Goal: Transaction & Acquisition: Purchase product/service

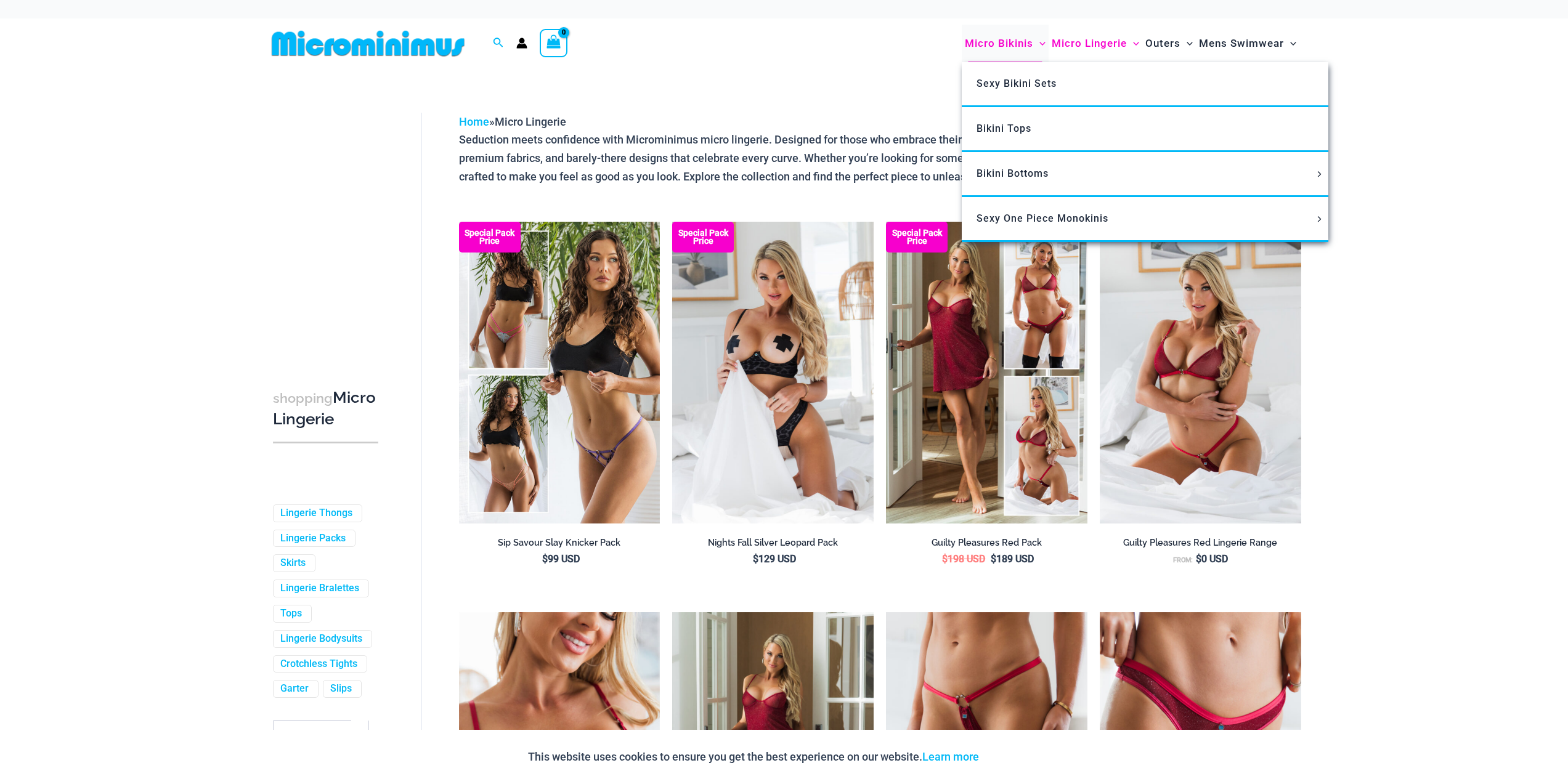
click at [1002, 39] on span "Micro Bikinis" at bounding box center [999, 43] width 68 height 31
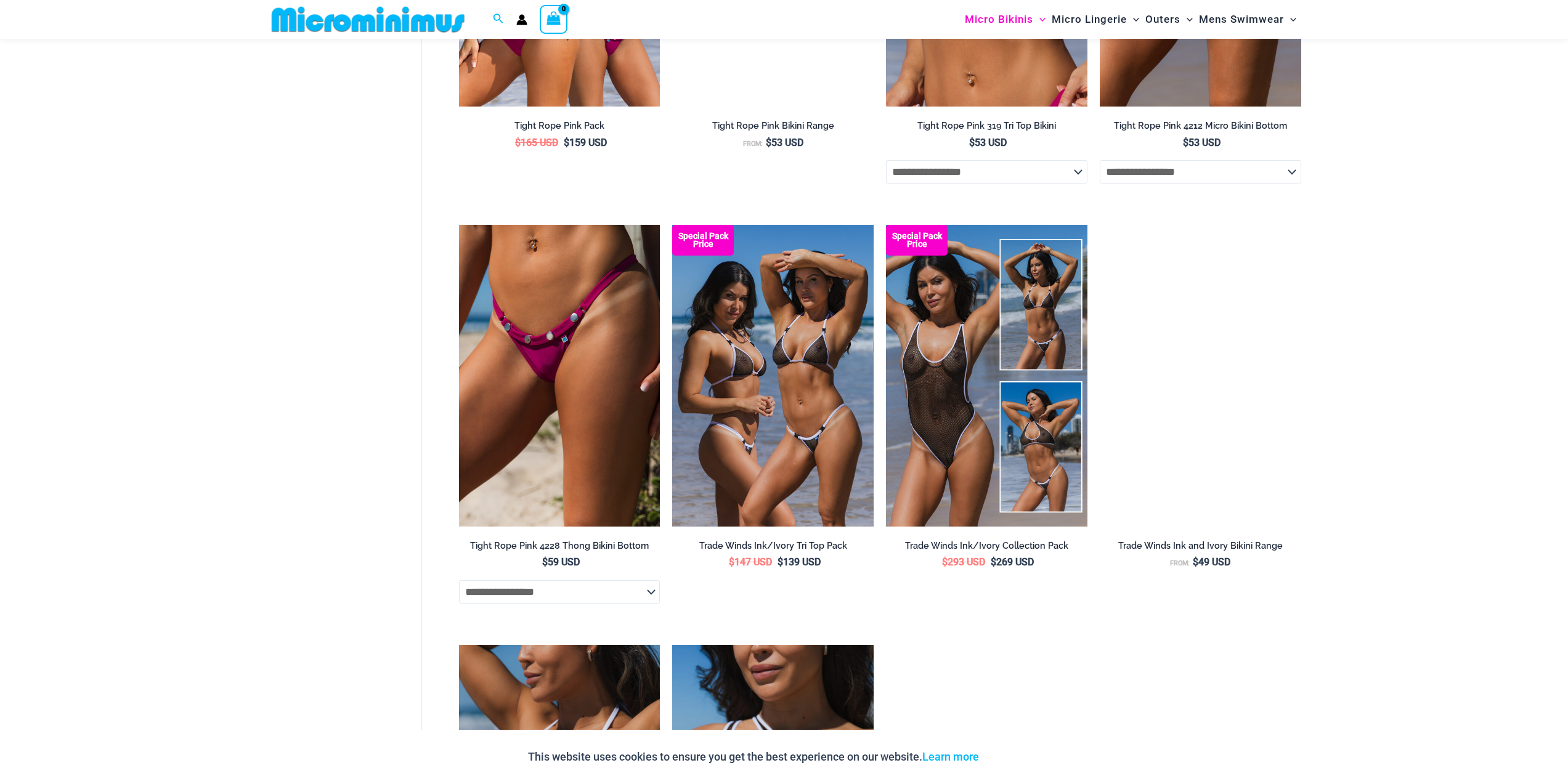
scroll to position [1719, 0]
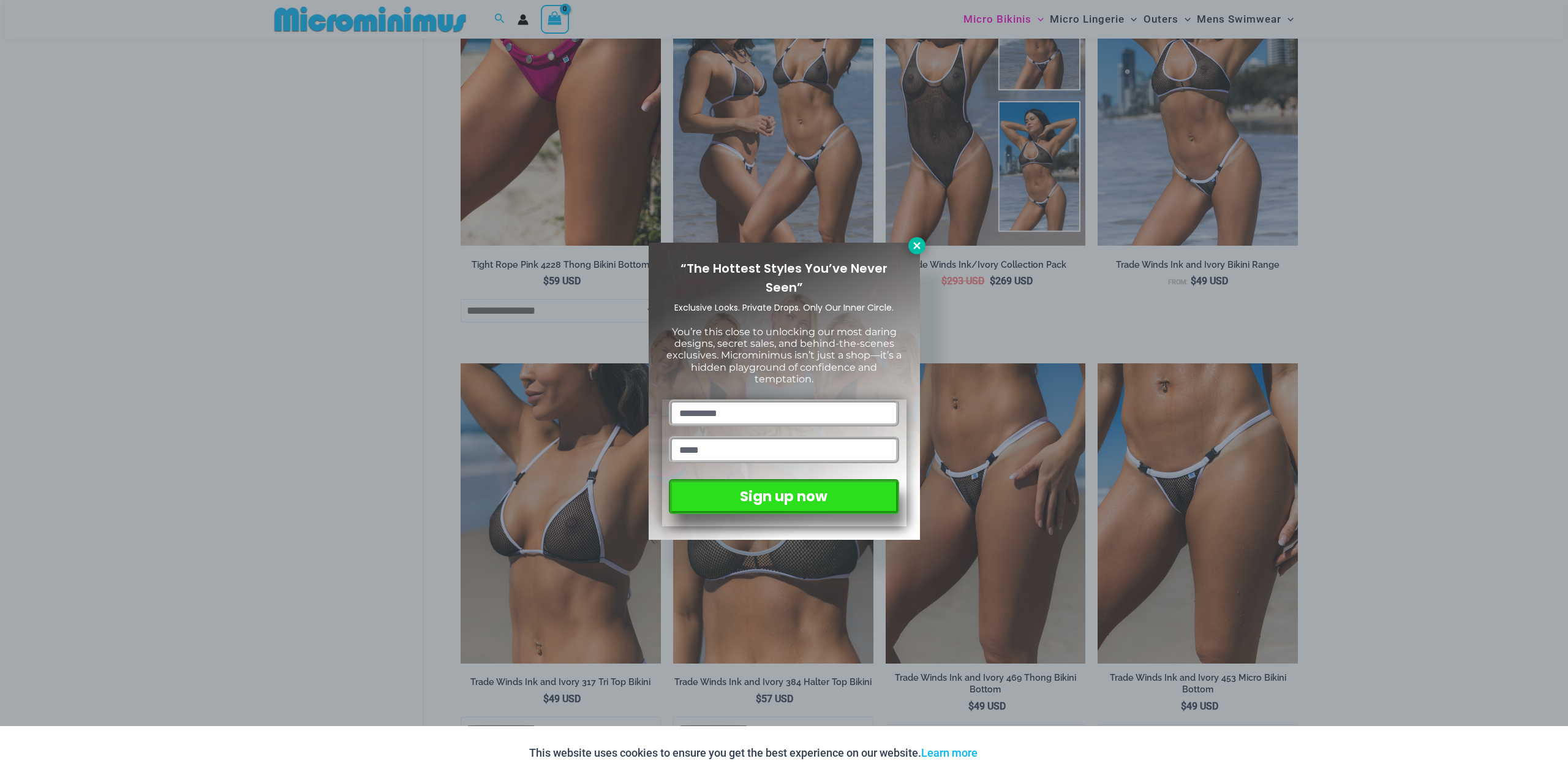
click at [920, 240] on icon at bounding box center [917, 245] width 11 height 11
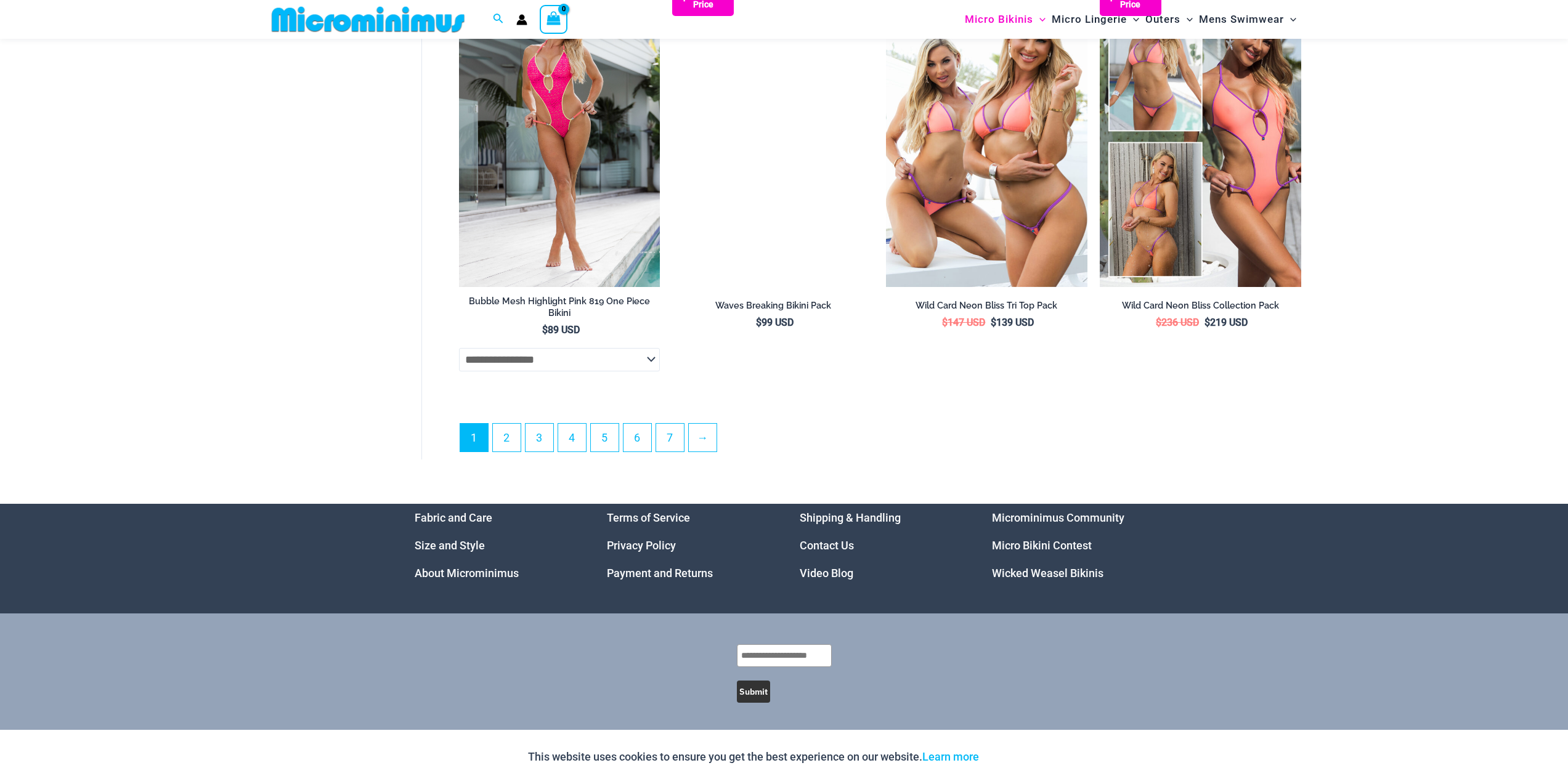
scroll to position [3399, 0]
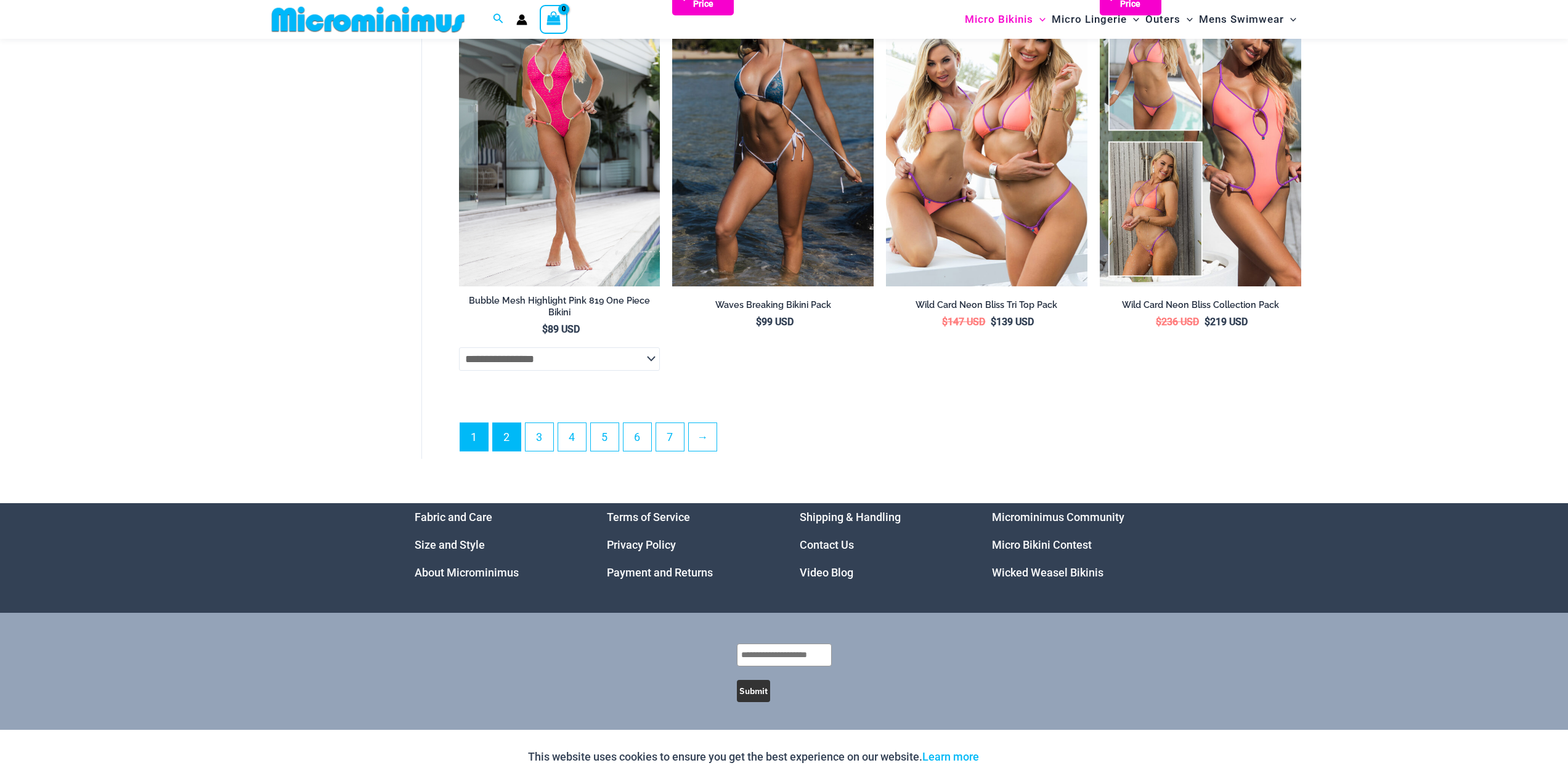
click at [510, 450] on li "2" at bounding box center [507, 437] width 29 height 29
click at [508, 441] on link "2" at bounding box center [507, 436] width 28 height 29
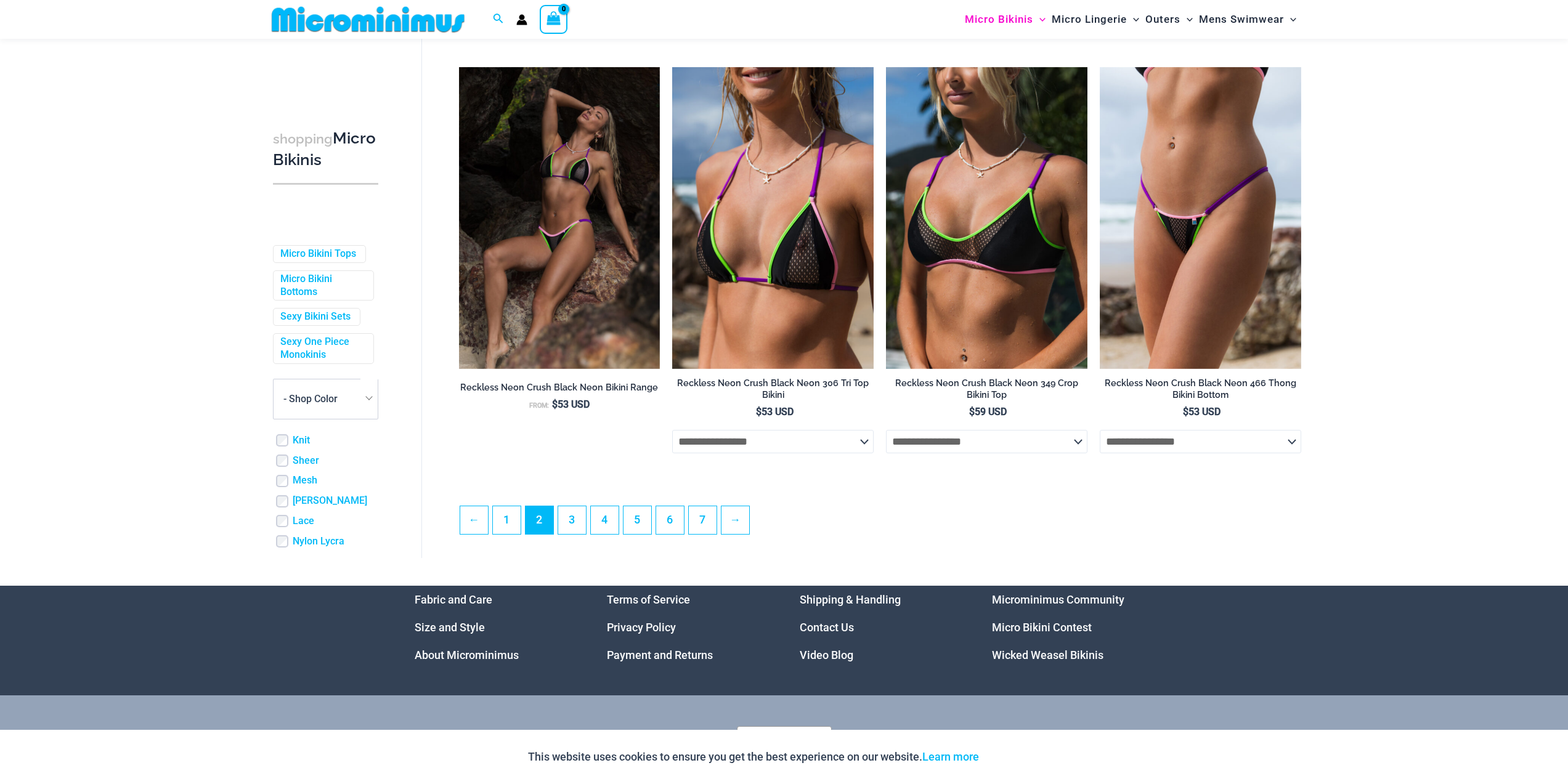
scroll to position [3122, 0]
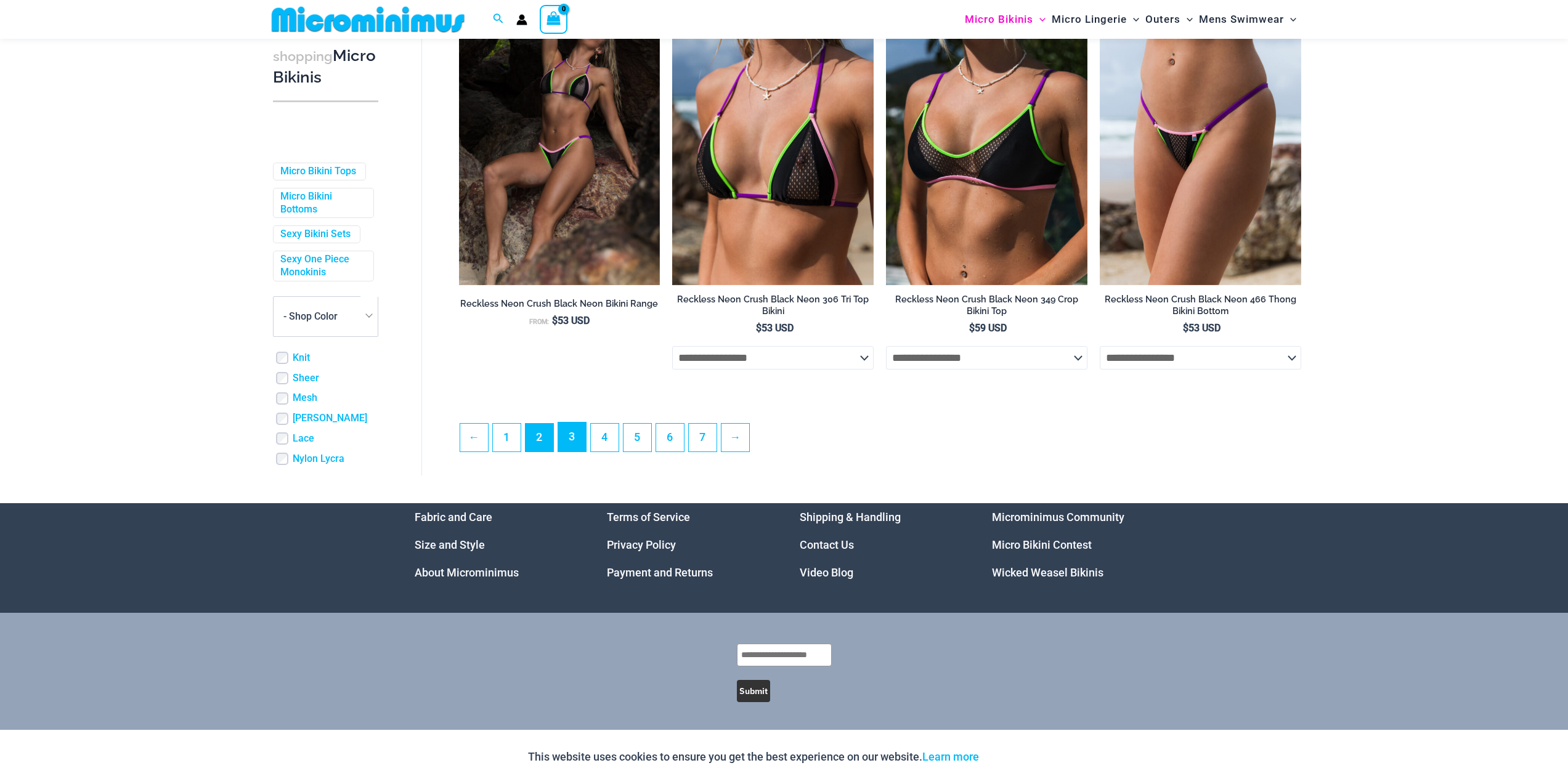
click at [582, 436] on link "3" at bounding box center [572, 437] width 28 height 29
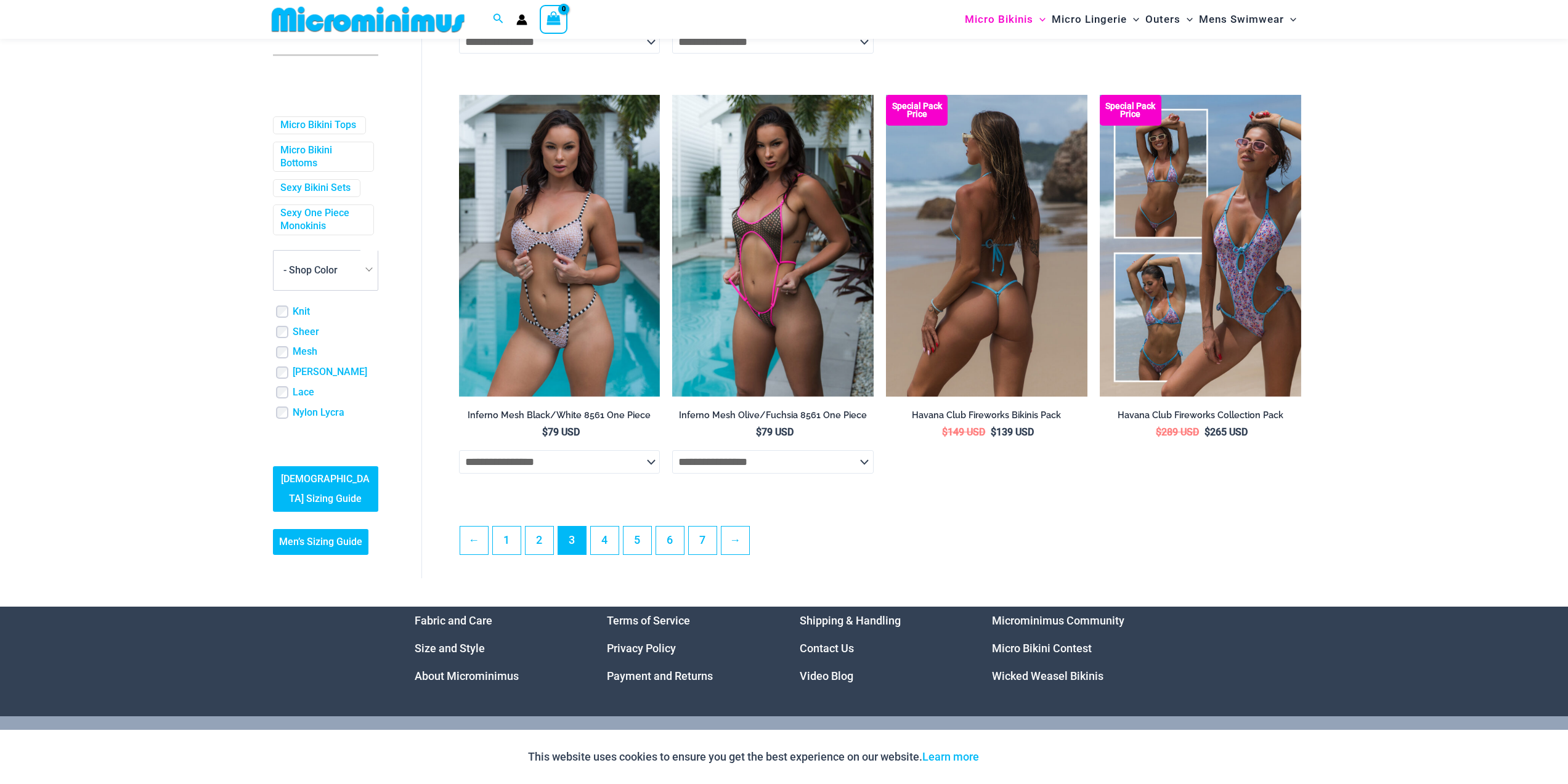
scroll to position [3008, 0]
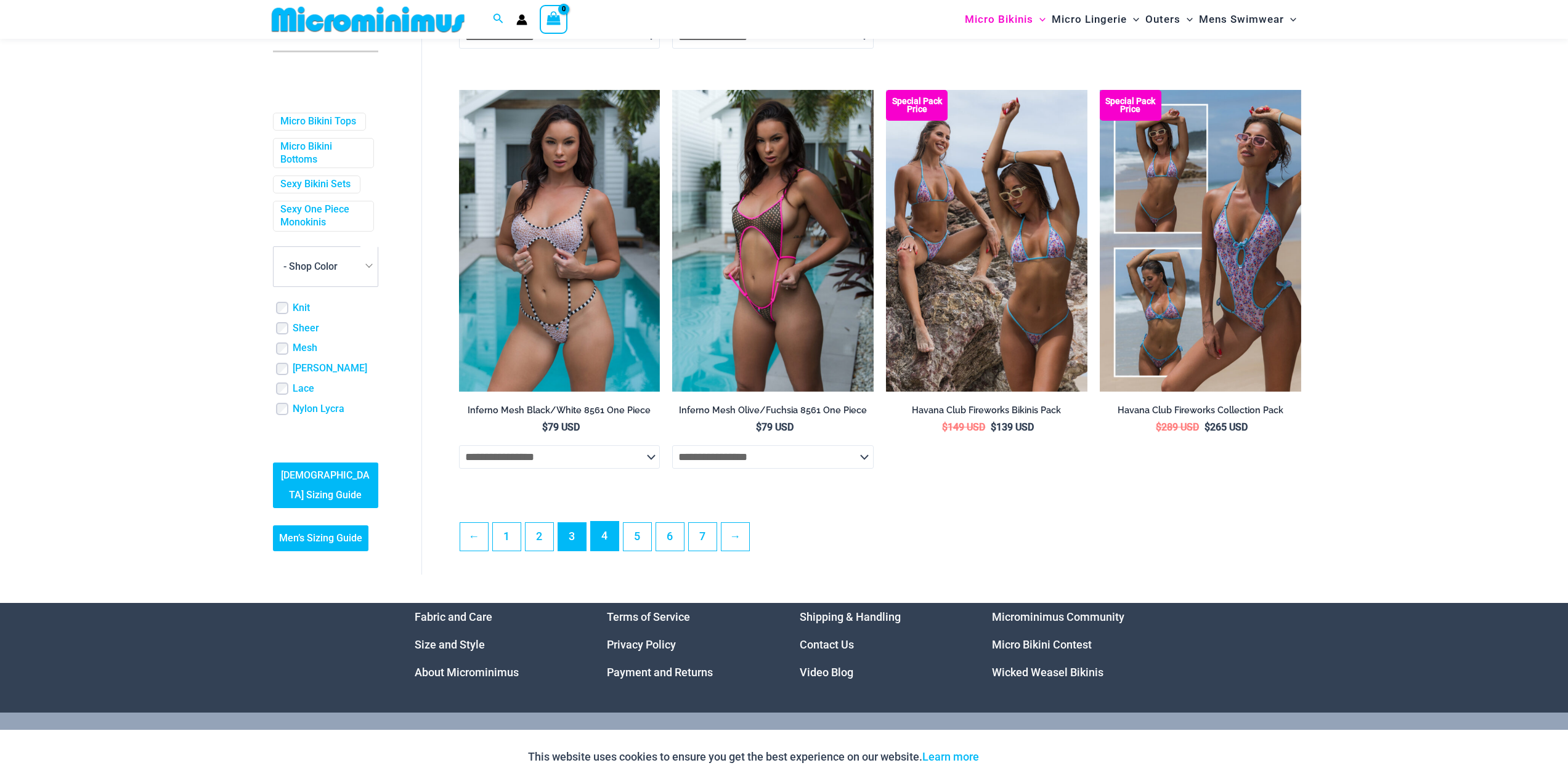
click at [606, 550] on link "4" at bounding box center [604, 536] width 28 height 29
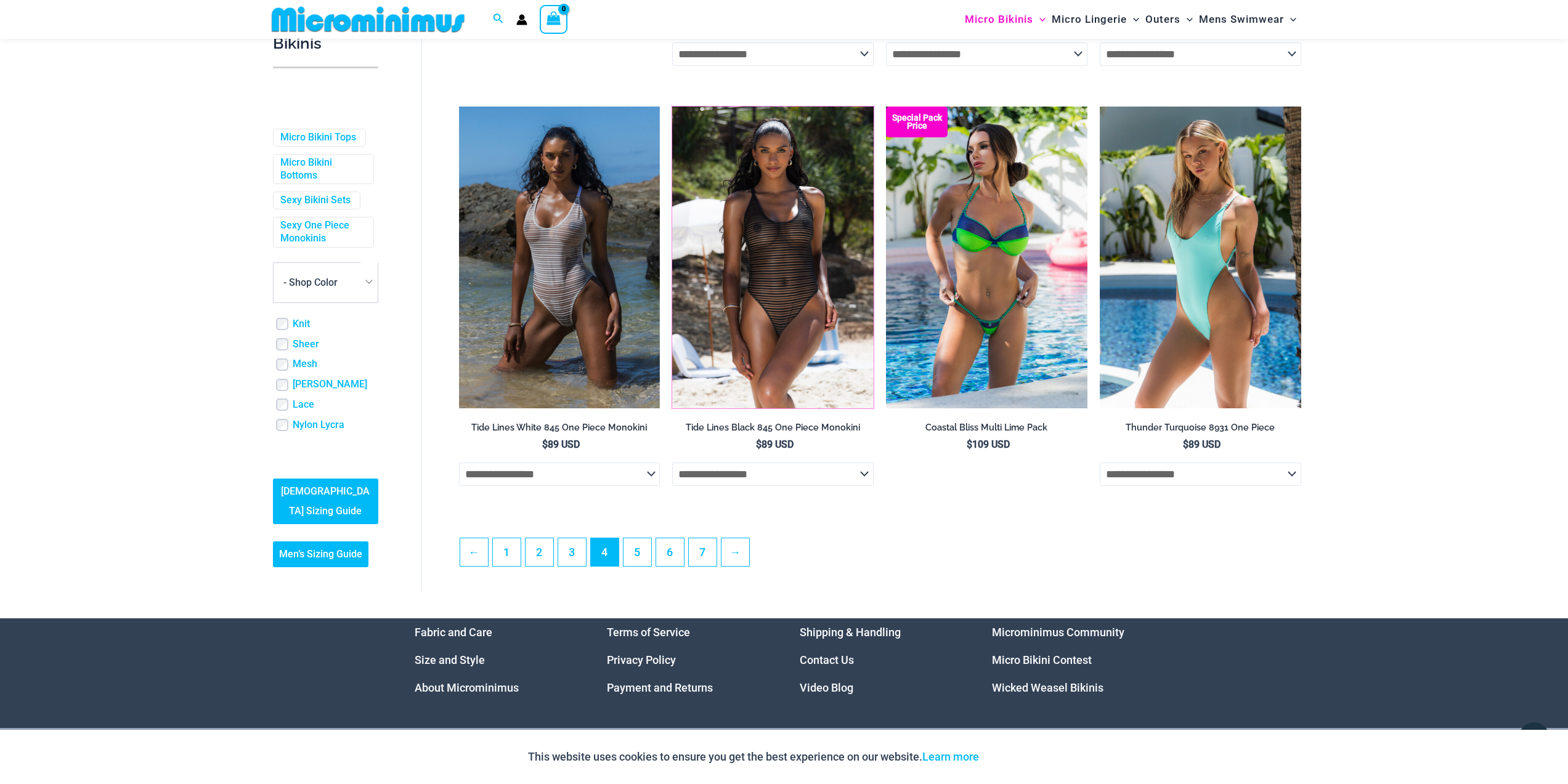
scroll to position [3107, 0]
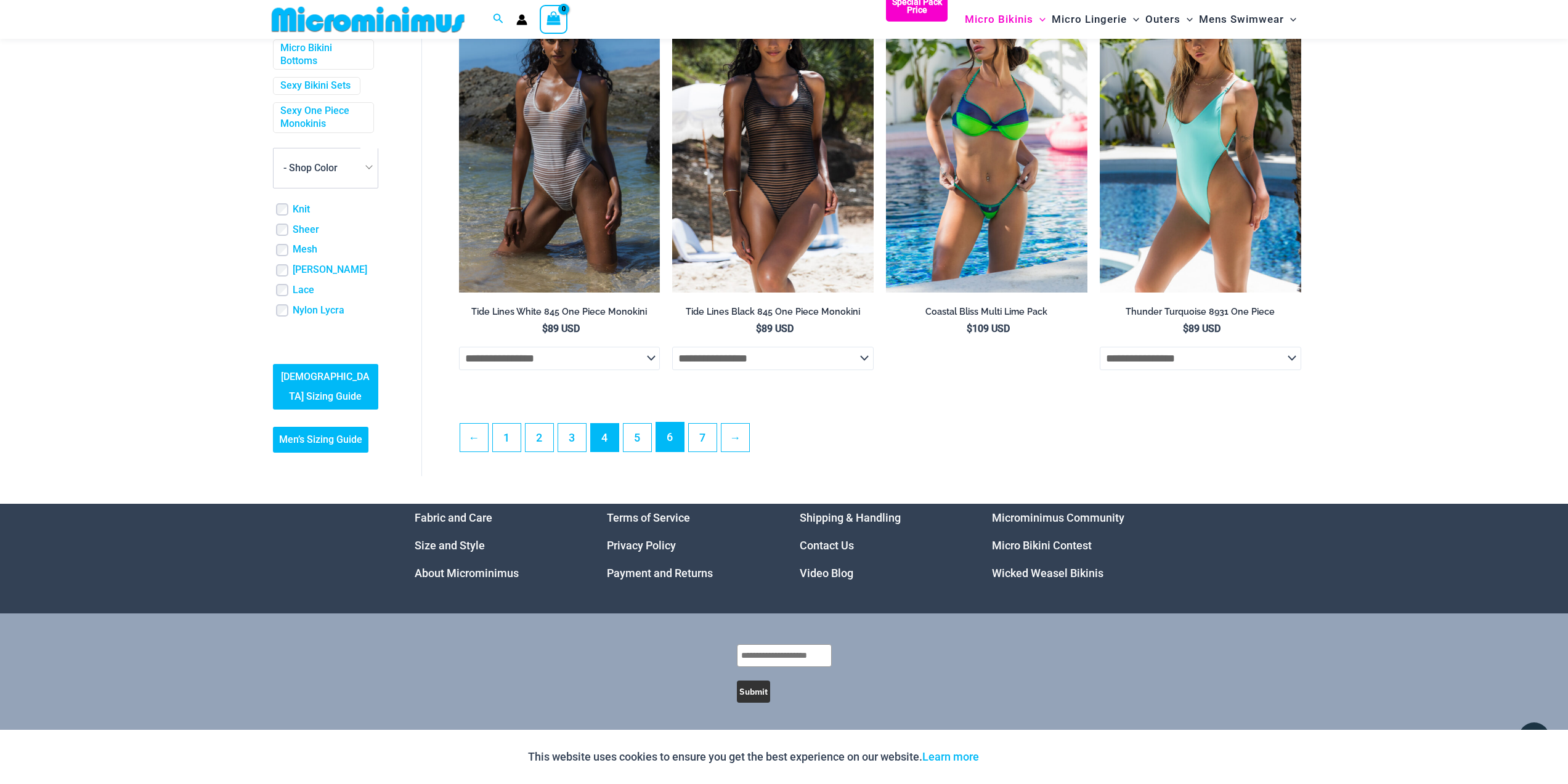
click at [663, 442] on link "6" at bounding box center [670, 437] width 28 height 29
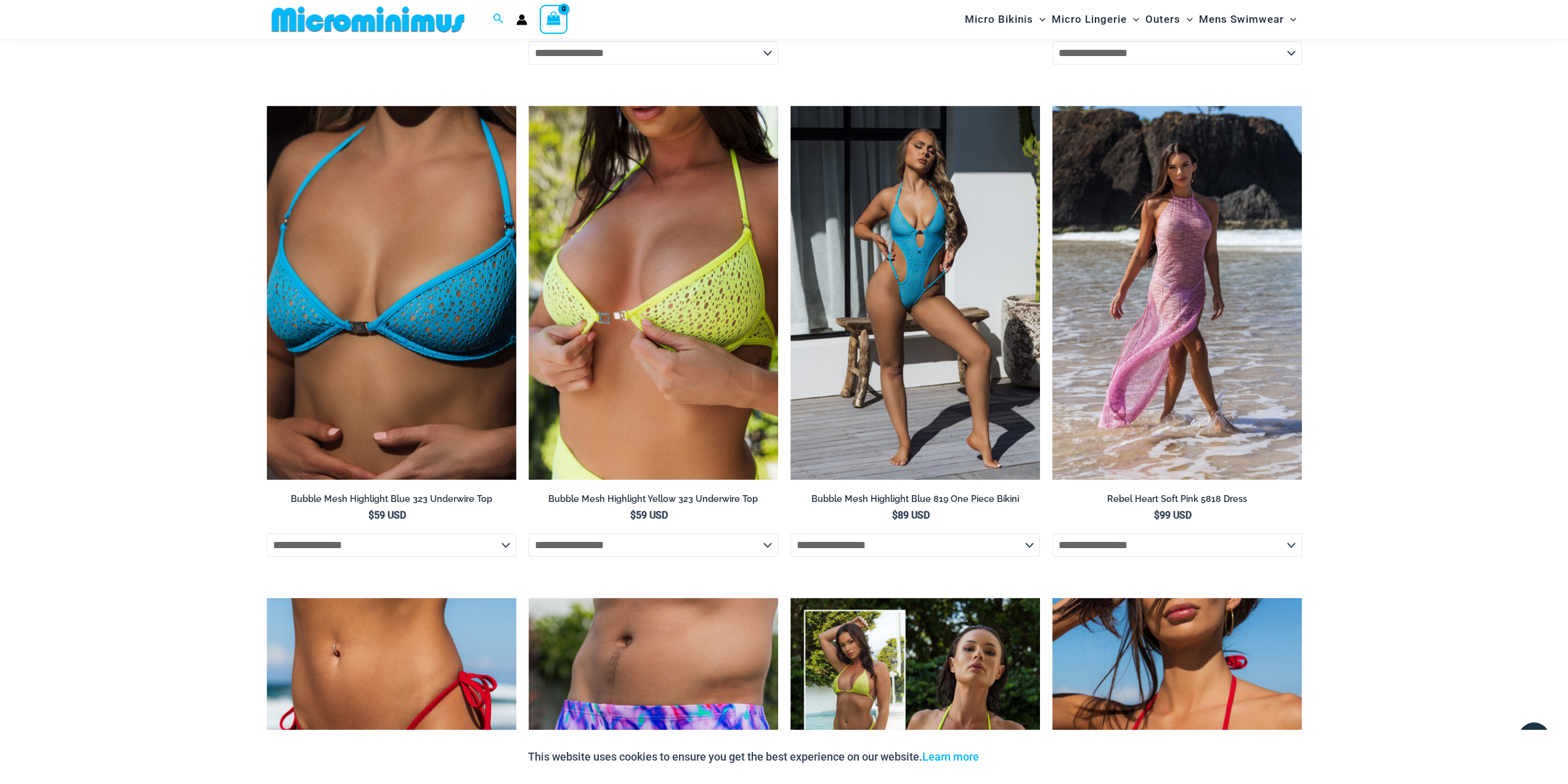
scroll to position [2022, 0]
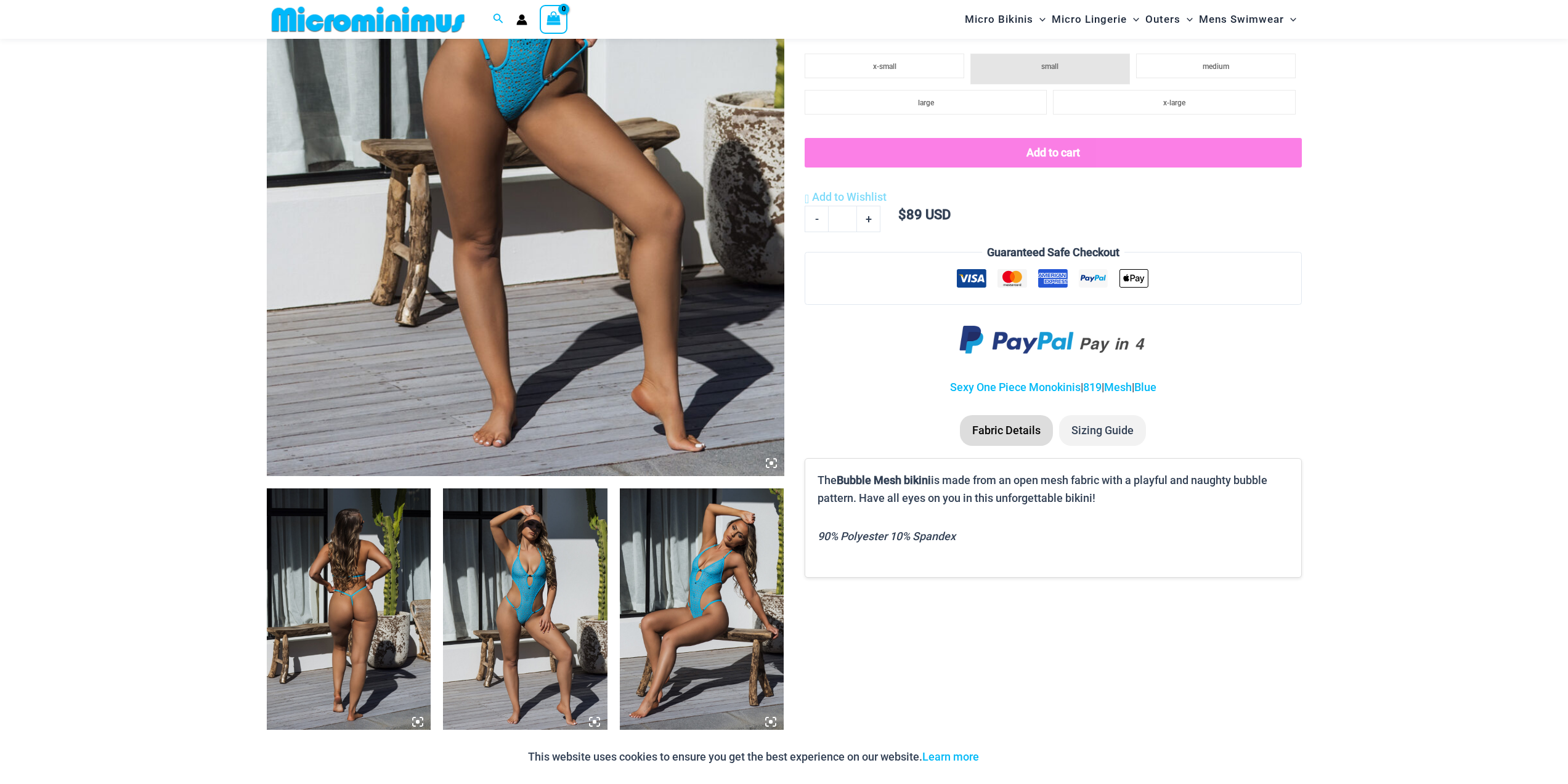
scroll to position [420, 0]
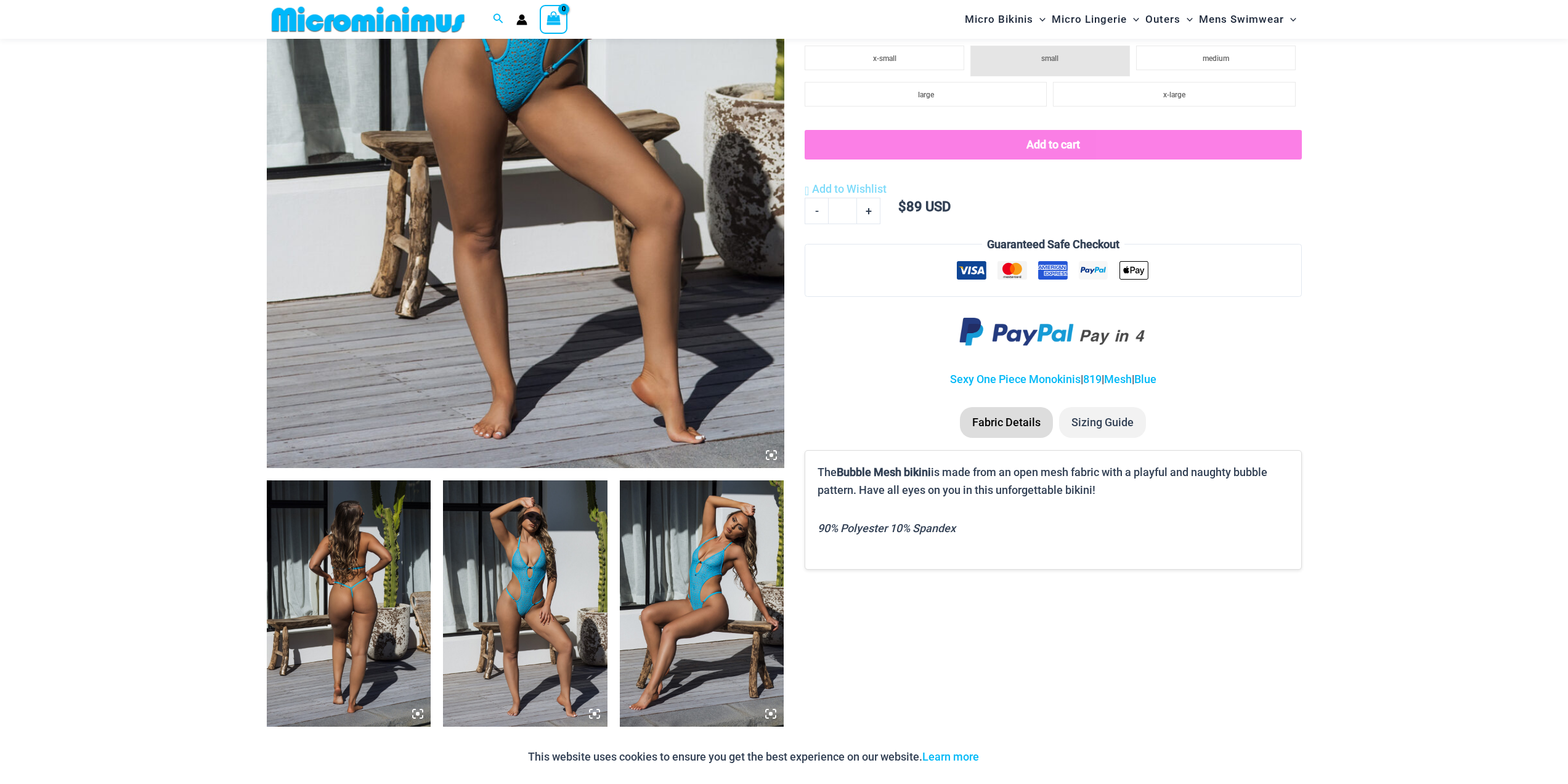
click at [364, 608] on img at bounding box center [349, 603] width 164 height 246
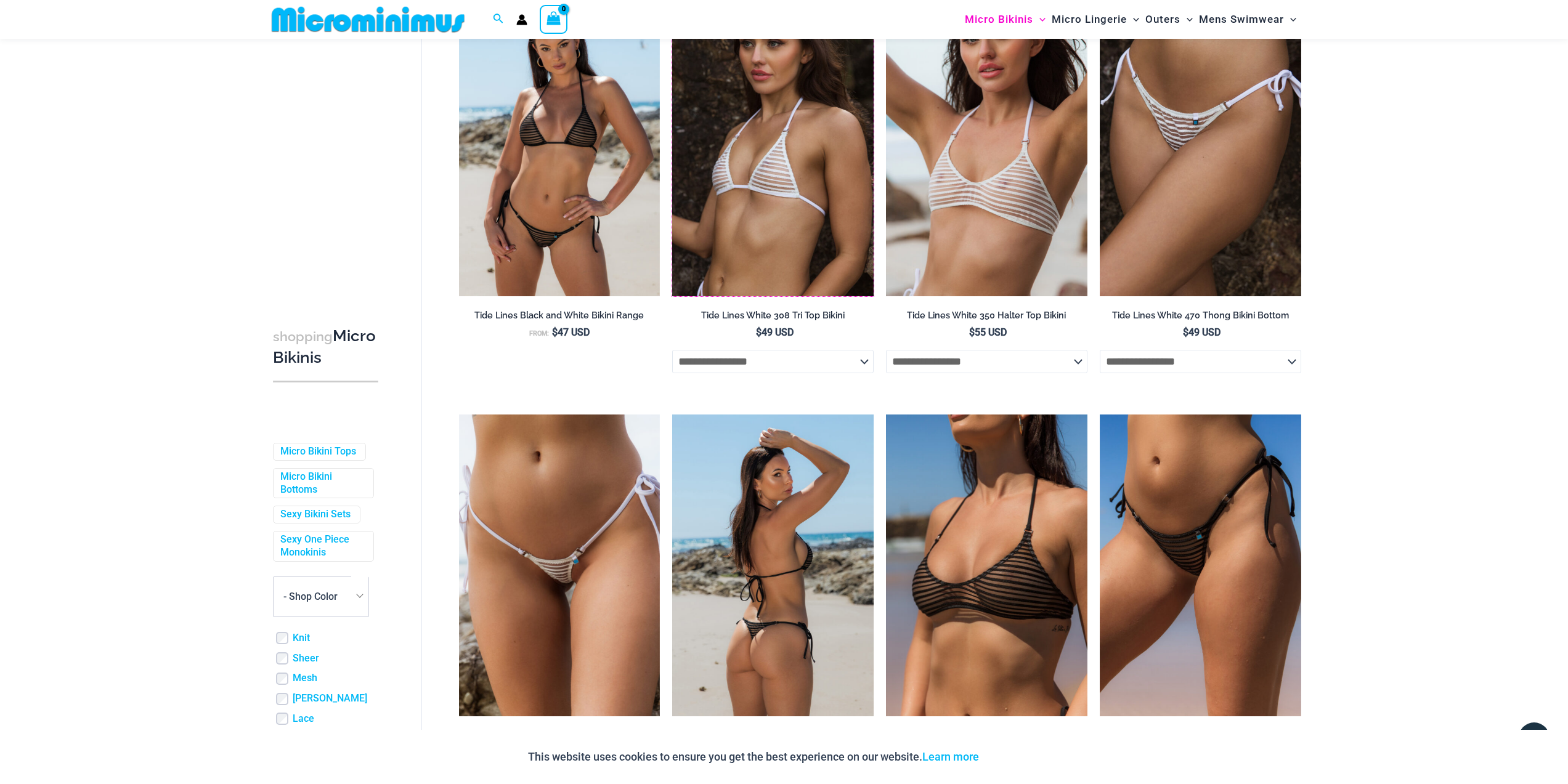
scroll to position [788, 0]
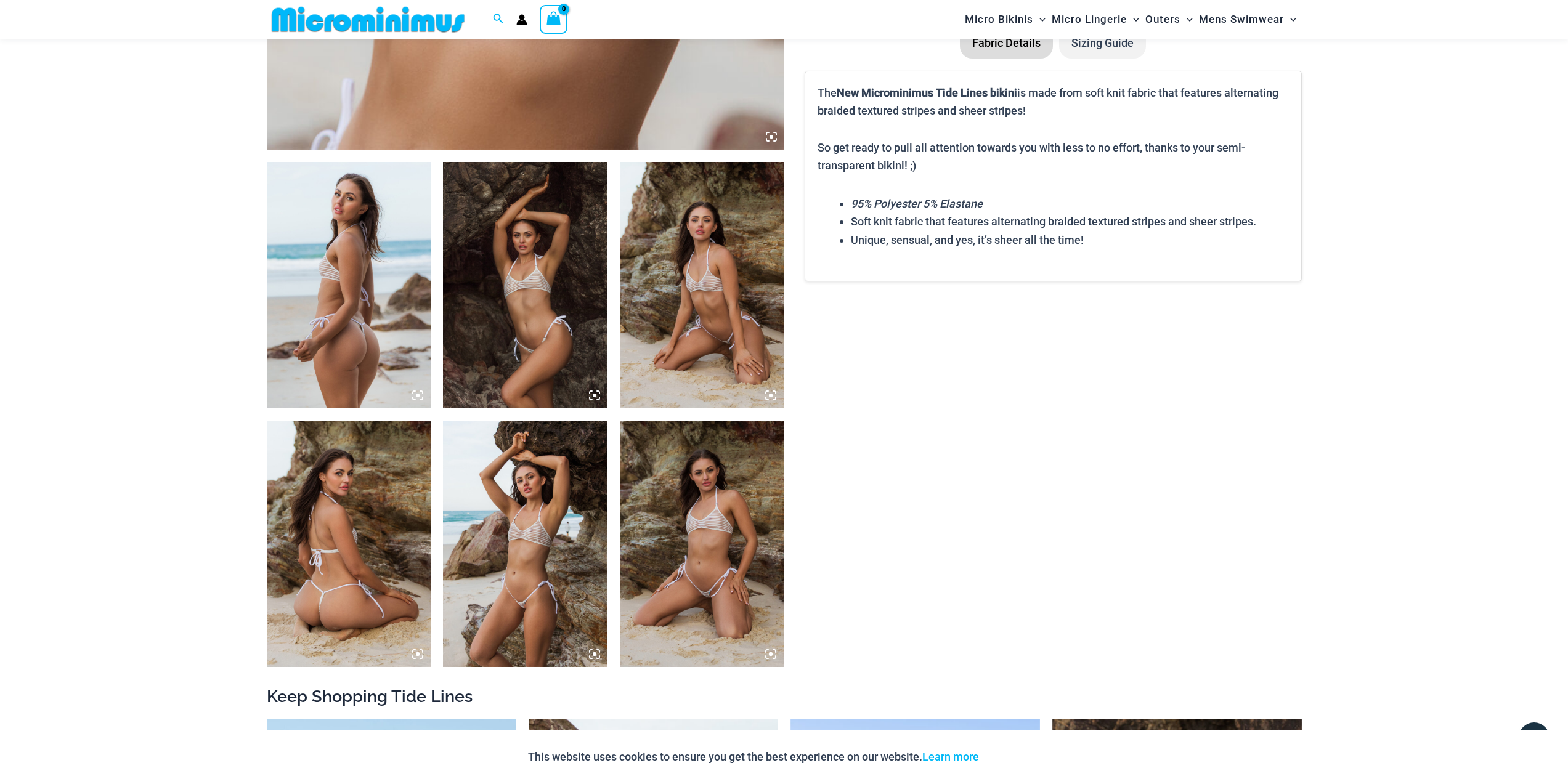
scroll to position [789, 0]
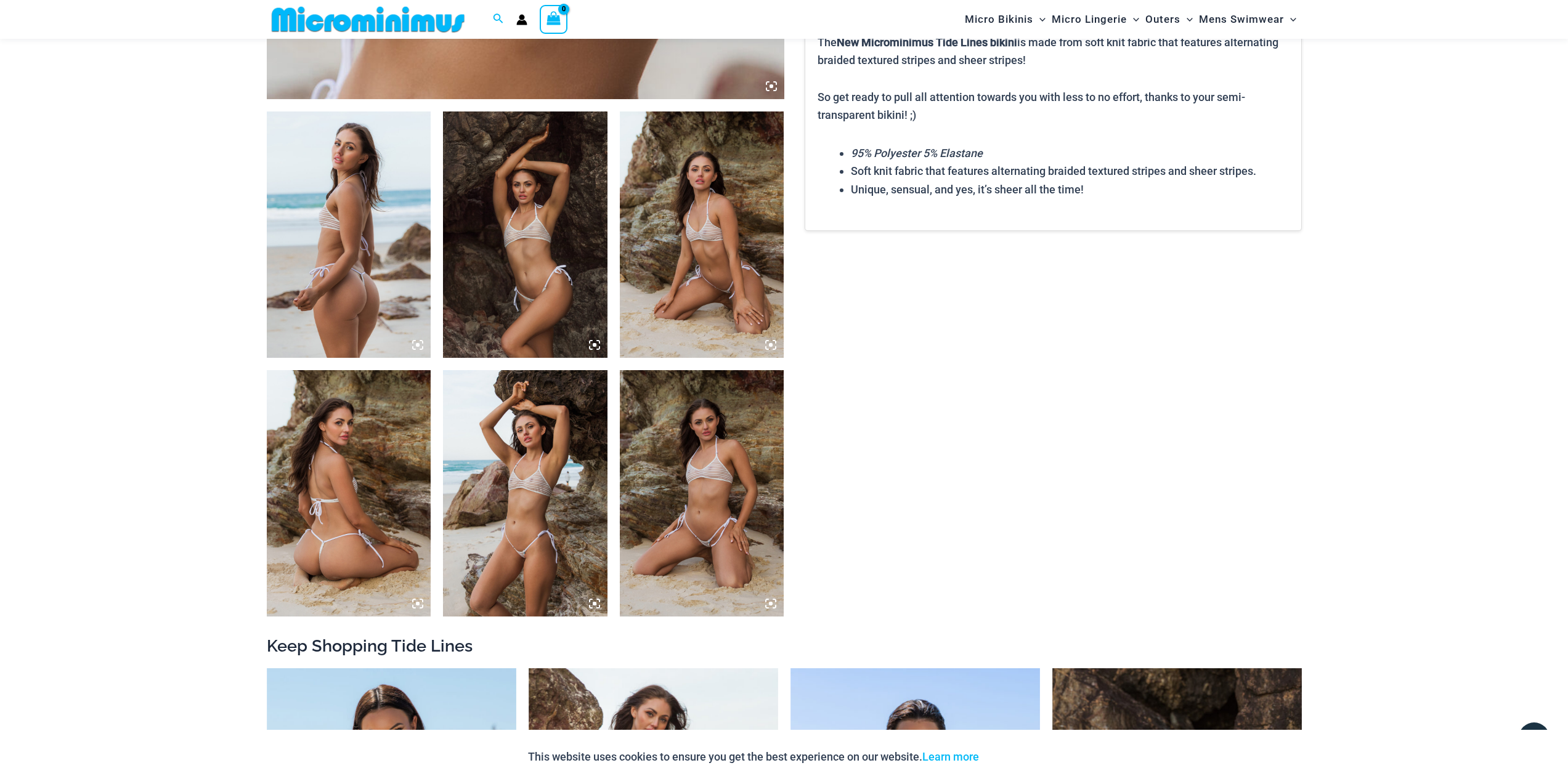
click at [359, 491] on img at bounding box center [349, 493] width 164 height 246
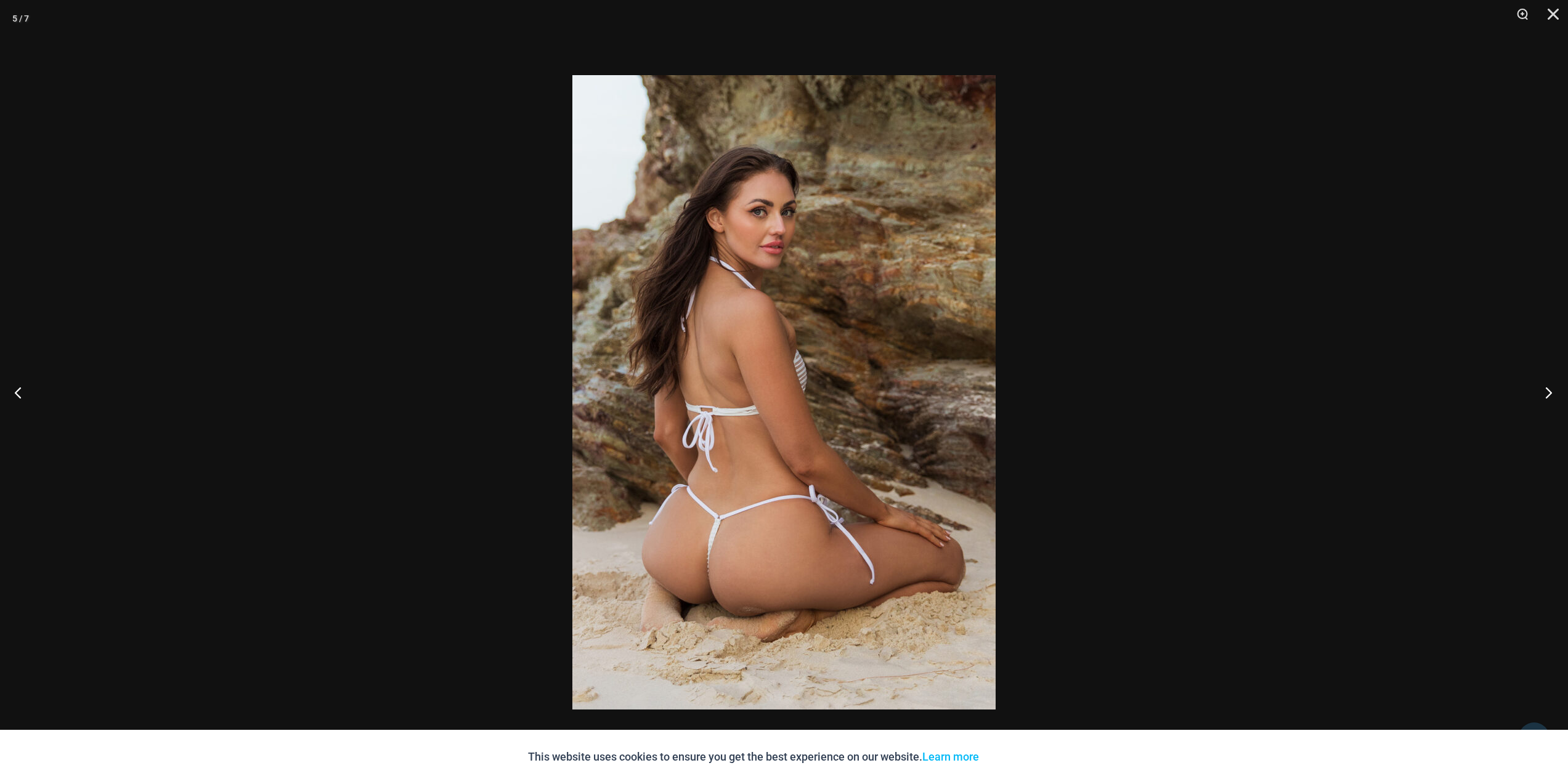
click at [1543, 388] on button "Next" at bounding box center [1545, 392] width 46 height 62
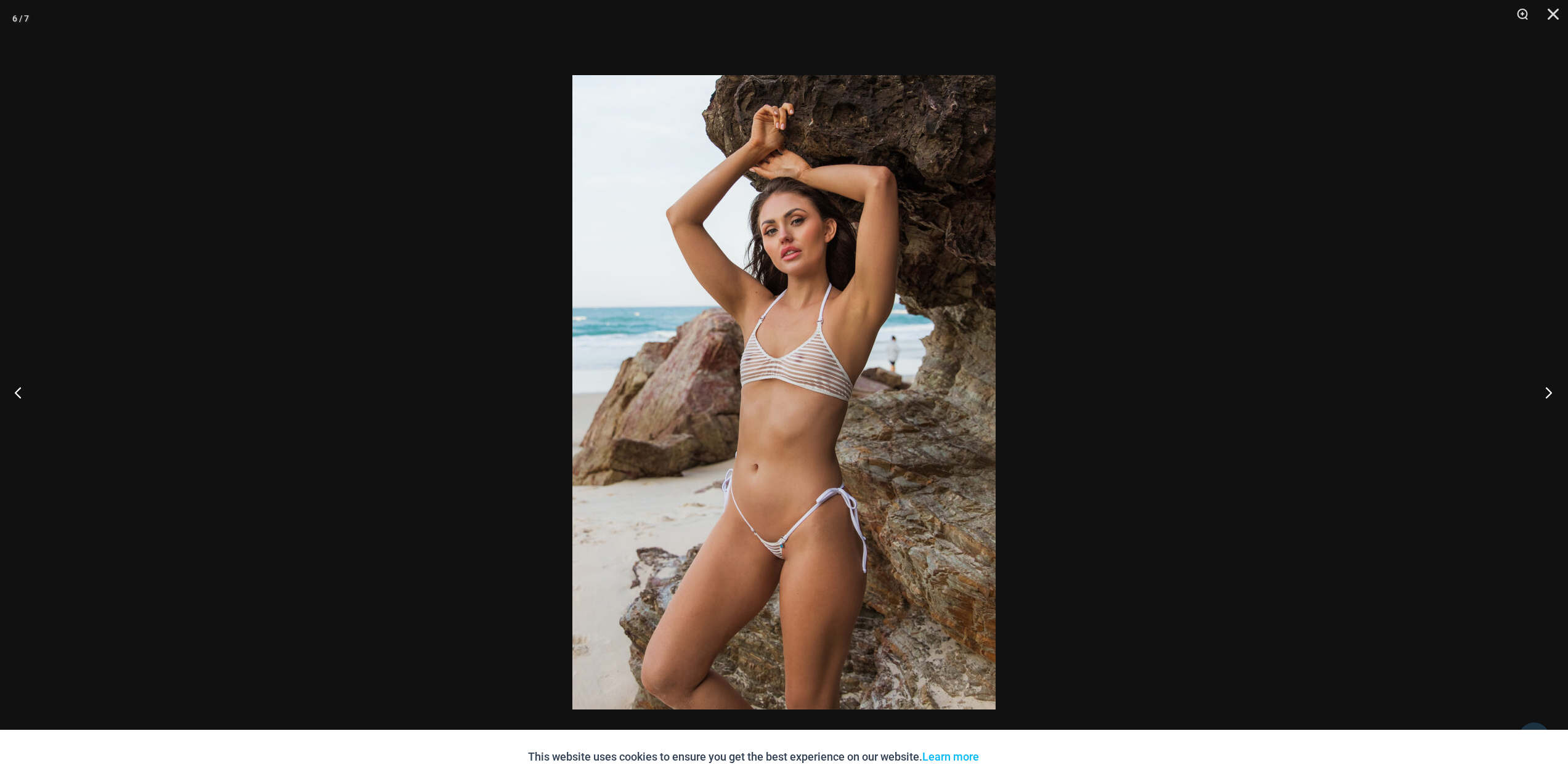
click at [1543, 388] on button "Next" at bounding box center [1545, 392] width 46 height 62
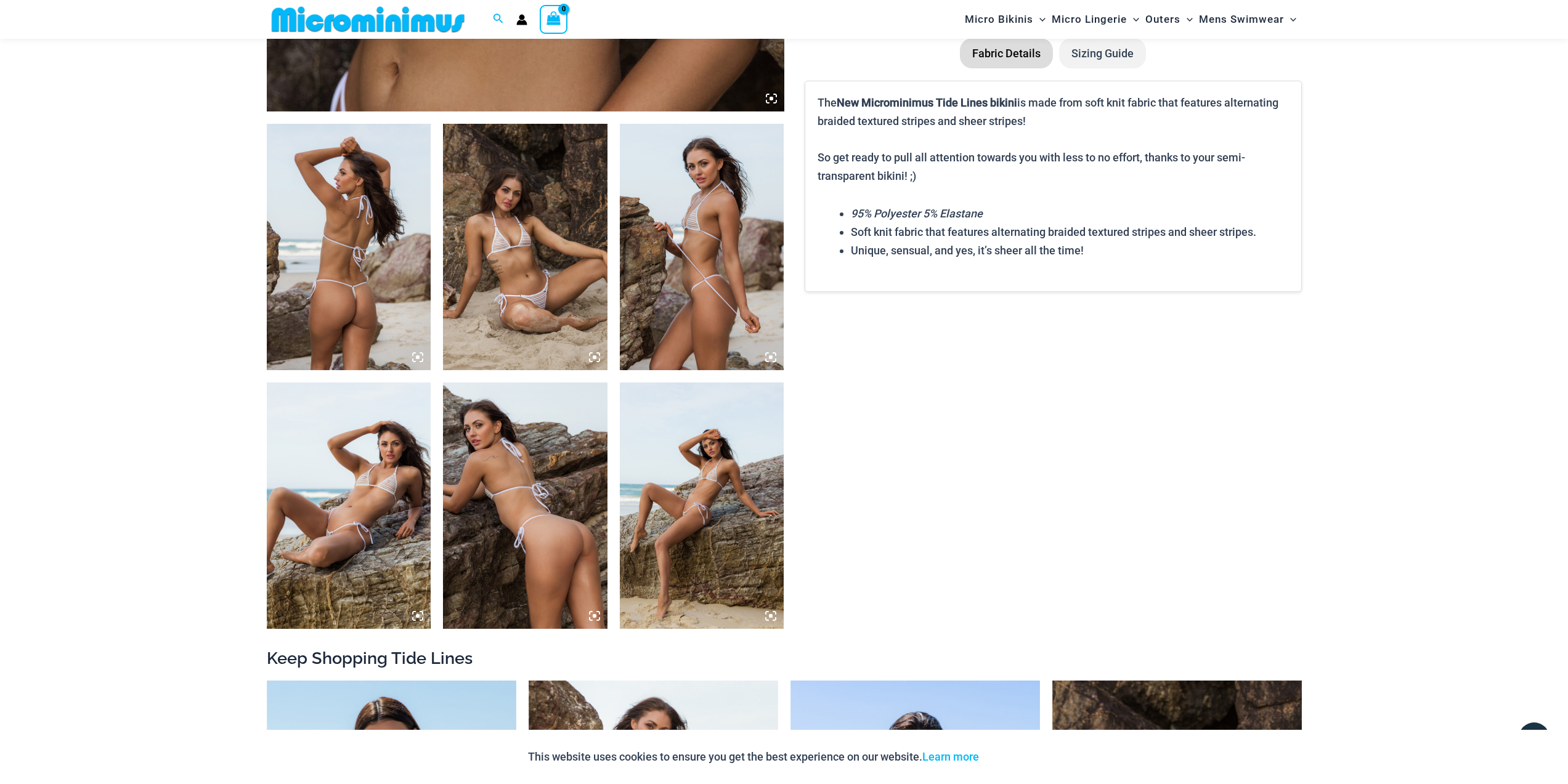
scroll to position [785, 0]
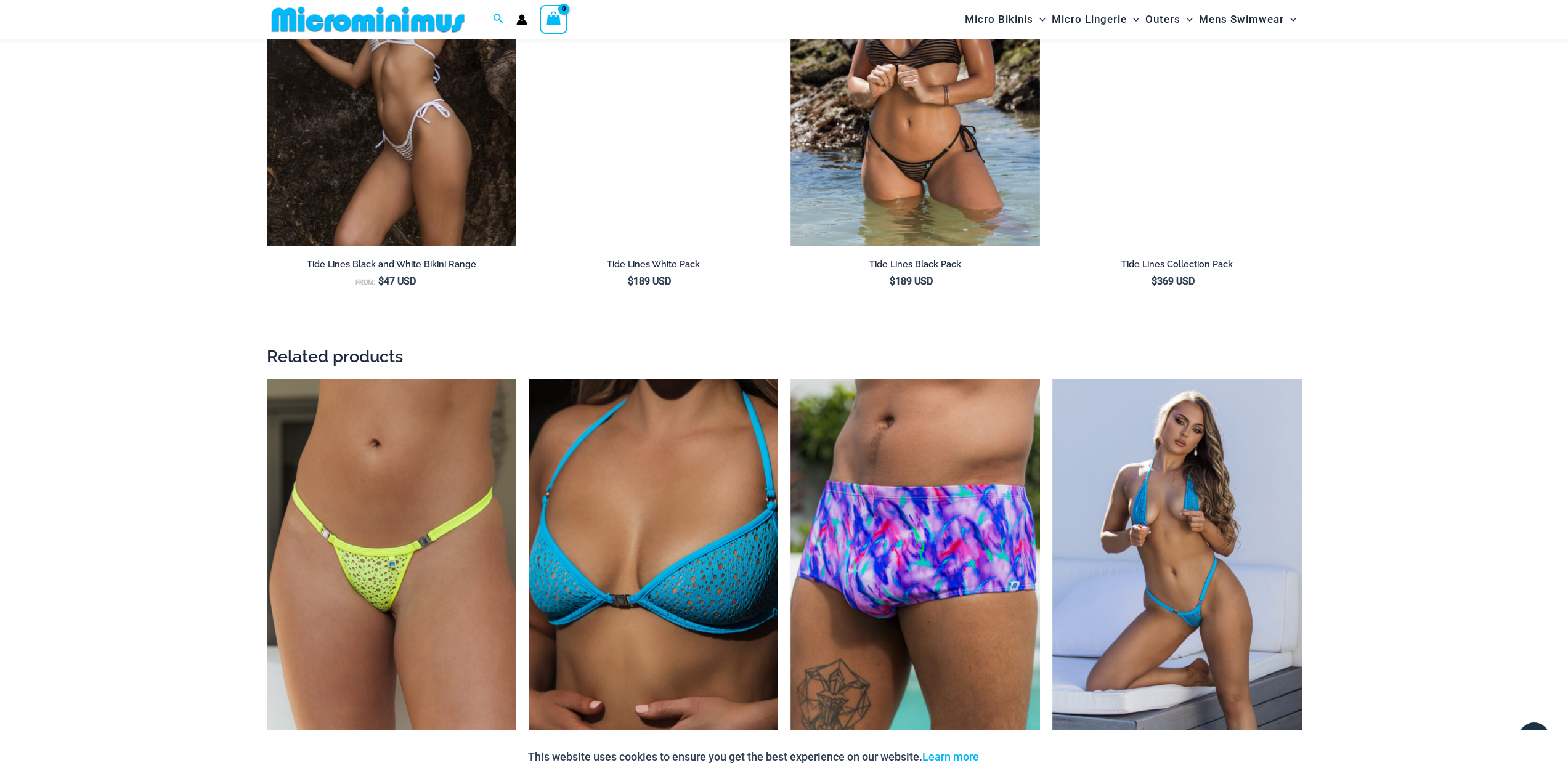
scroll to position [1591, 0]
